Goal: Information Seeking & Learning: Learn about a topic

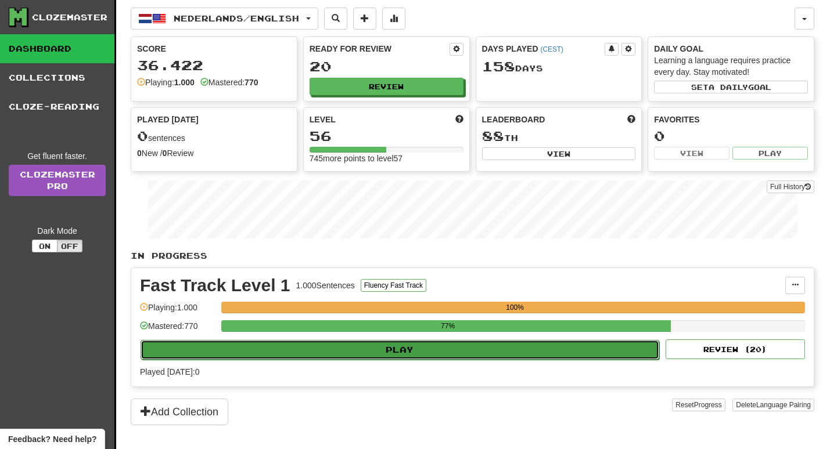
click at [361, 344] on button "Play" at bounding box center [399, 350] width 518 height 20
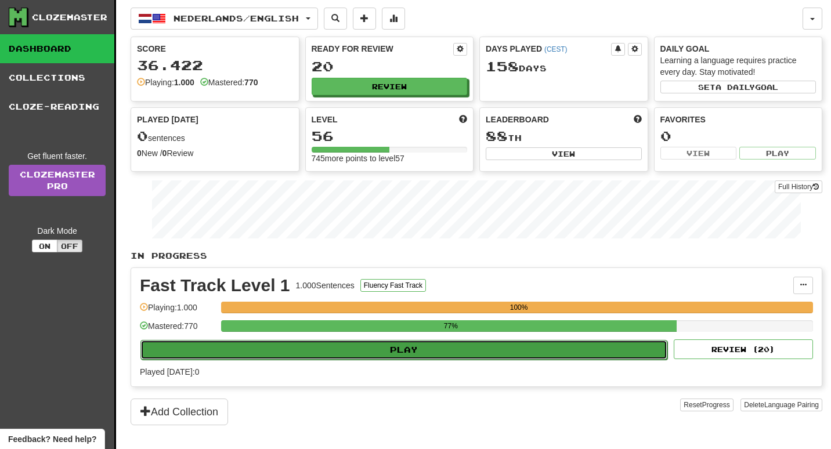
select select "**"
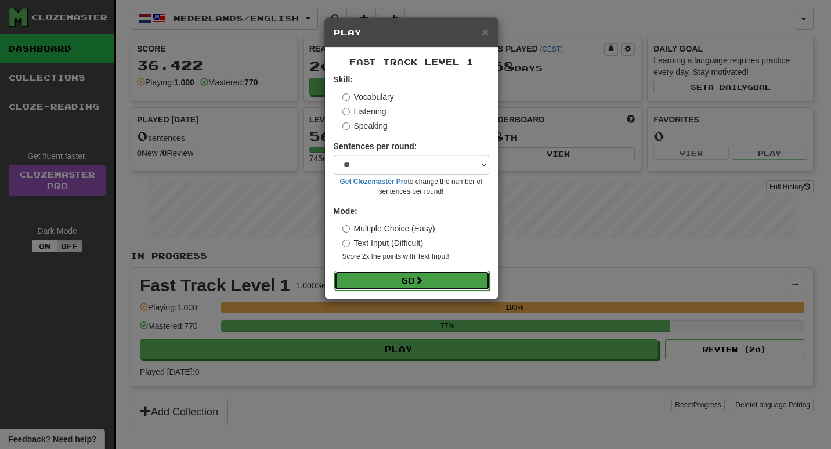
click at [421, 287] on button "Go" at bounding box center [412, 281] width 156 height 20
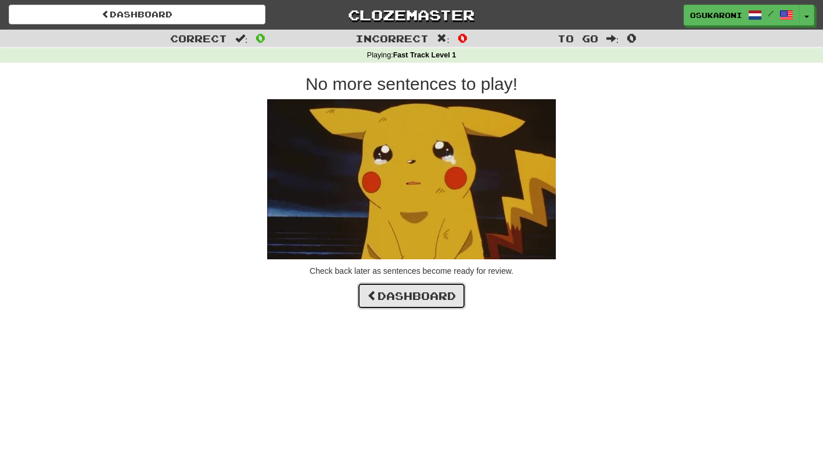
click at [409, 294] on link "Dashboard" at bounding box center [411, 296] width 109 height 27
